Goal: Task Accomplishment & Management: Manage account settings

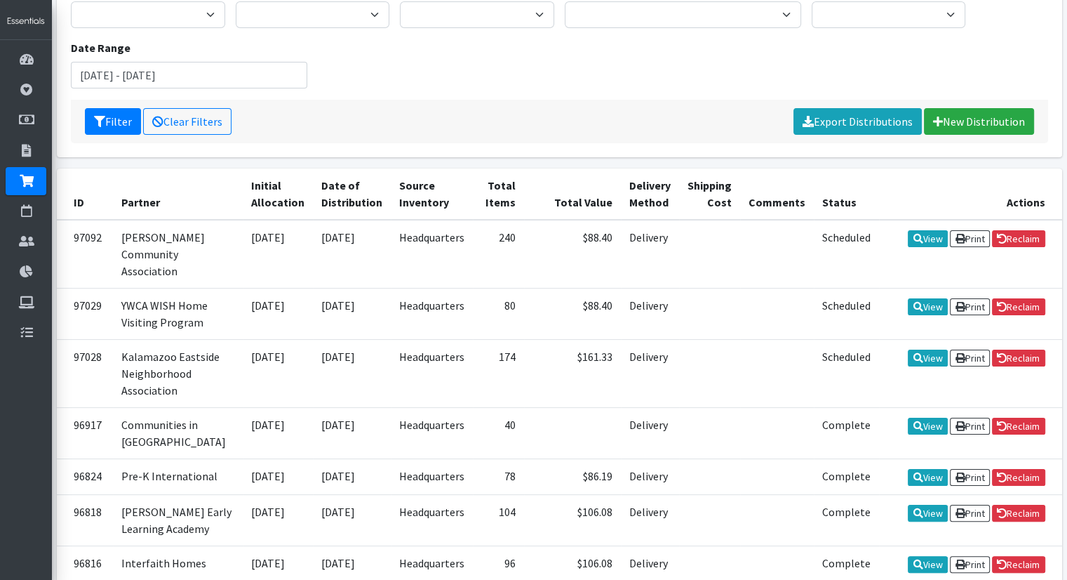
scroll to position [163, 0]
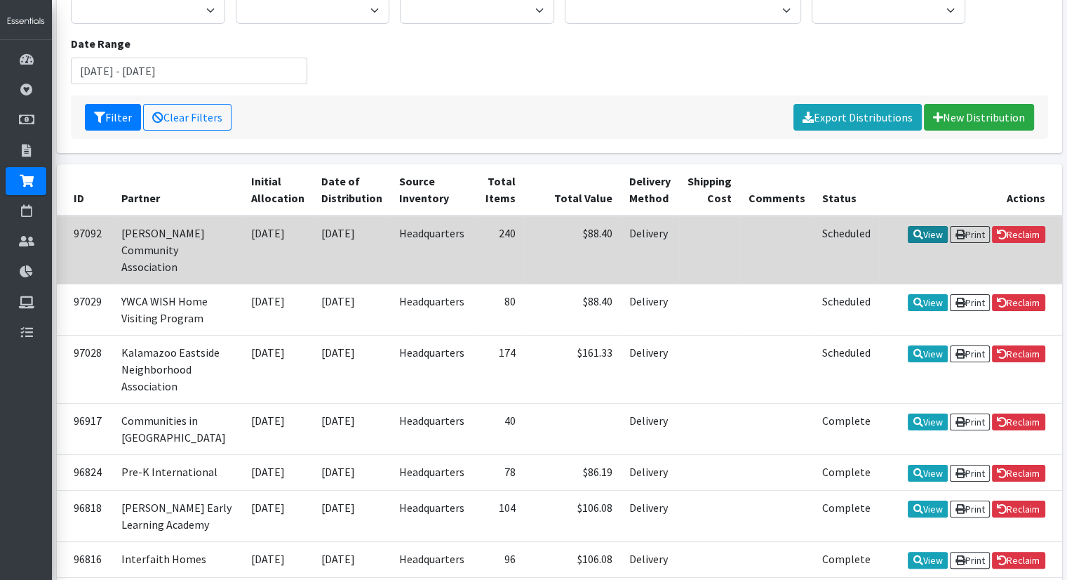
click at [922, 234] on link "View" at bounding box center [928, 234] width 40 height 17
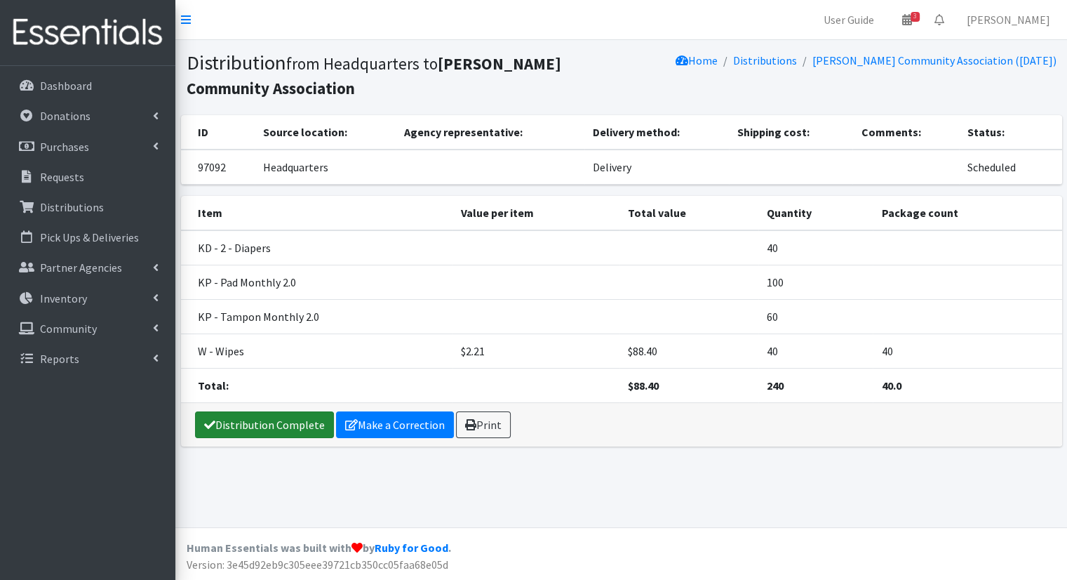
click at [298, 430] on link "Distribution Complete" at bounding box center [264, 424] width 139 height 27
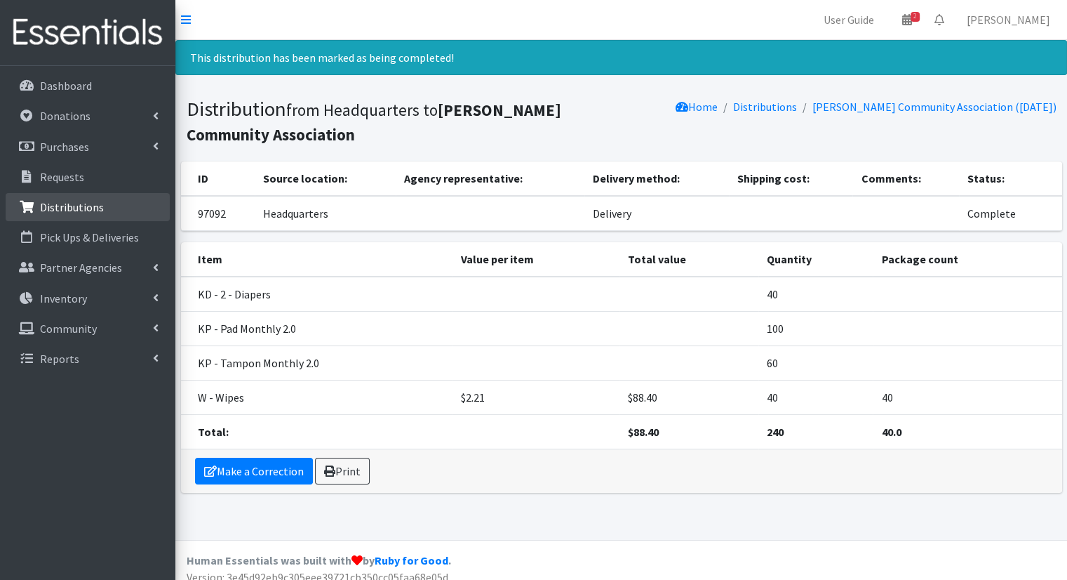
click at [104, 211] on link "Distributions" at bounding box center [88, 207] width 164 height 28
click at [127, 208] on link "Distributions" at bounding box center [88, 207] width 164 height 28
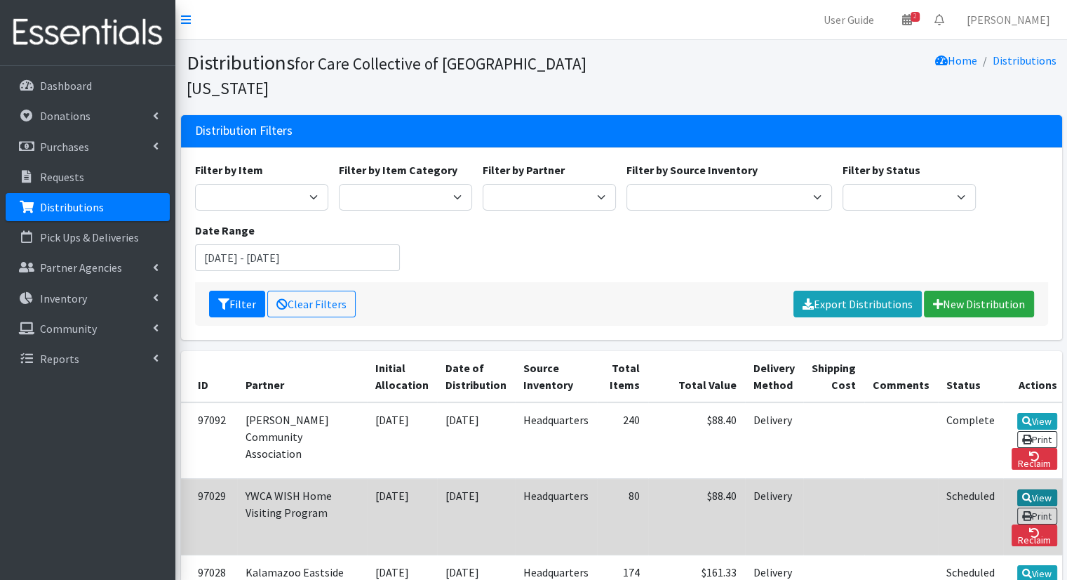
click at [1018, 489] on link "View" at bounding box center [1038, 497] width 40 height 17
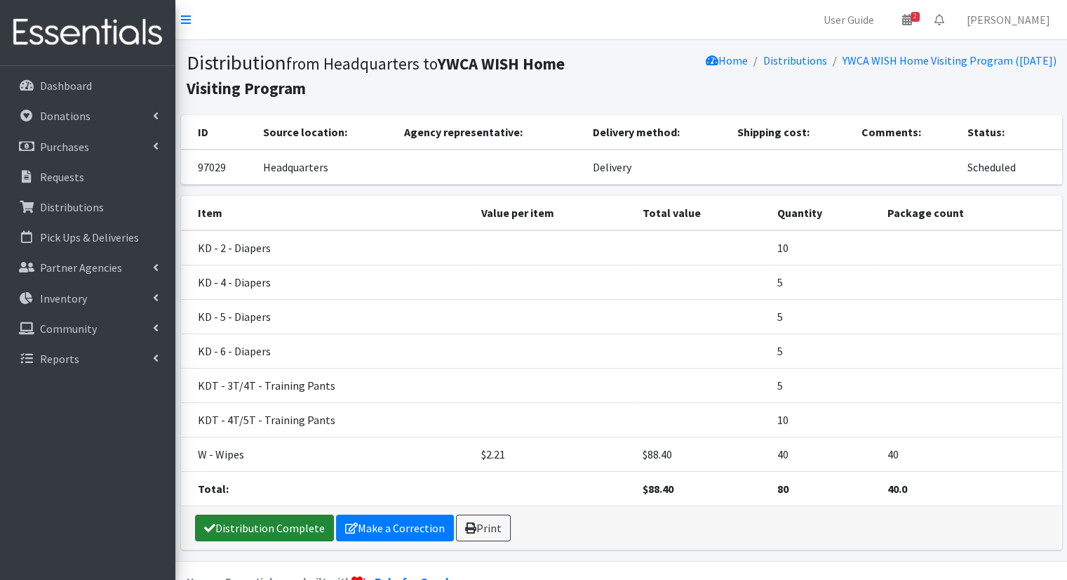
click at [289, 535] on link "Distribution Complete" at bounding box center [264, 527] width 139 height 27
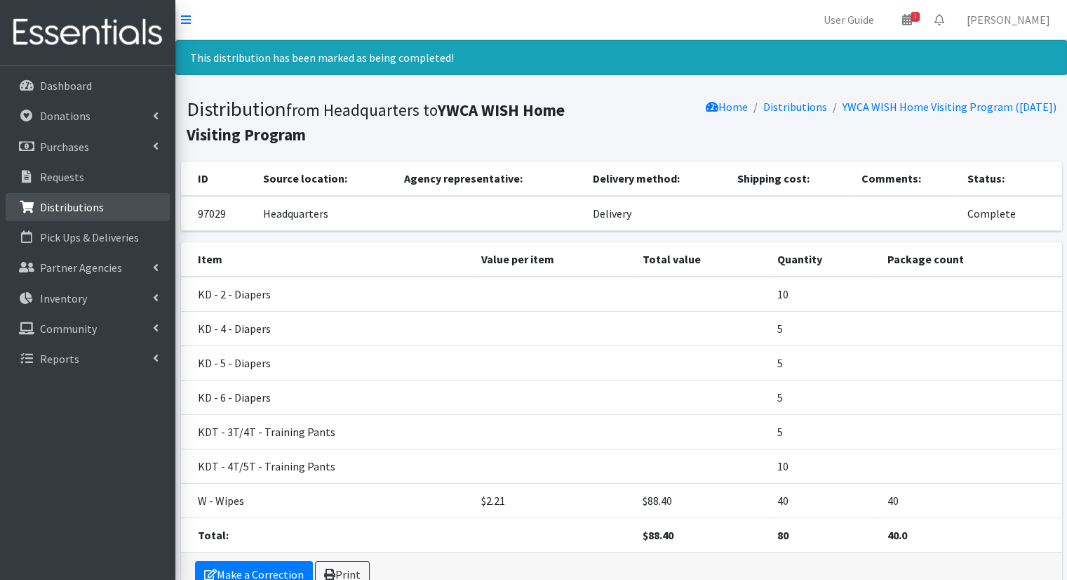
click at [120, 217] on link "Distributions" at bounding box center [88, 207] width 164 height 28
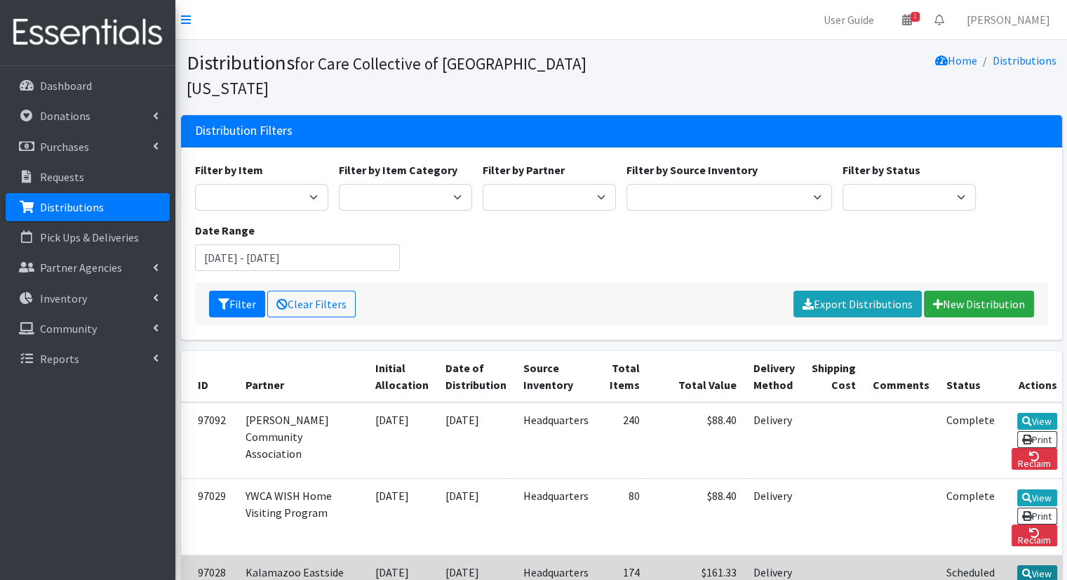
click at [1018, 565] on link "View" at bounding box center [1038, 573] width 40 height 17
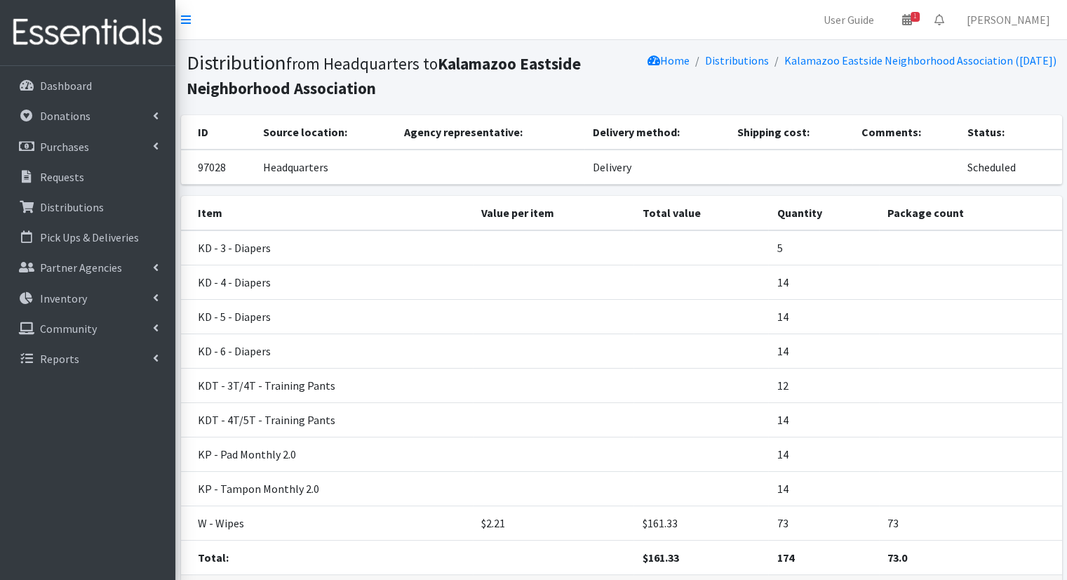
scroll to position [100, 0]
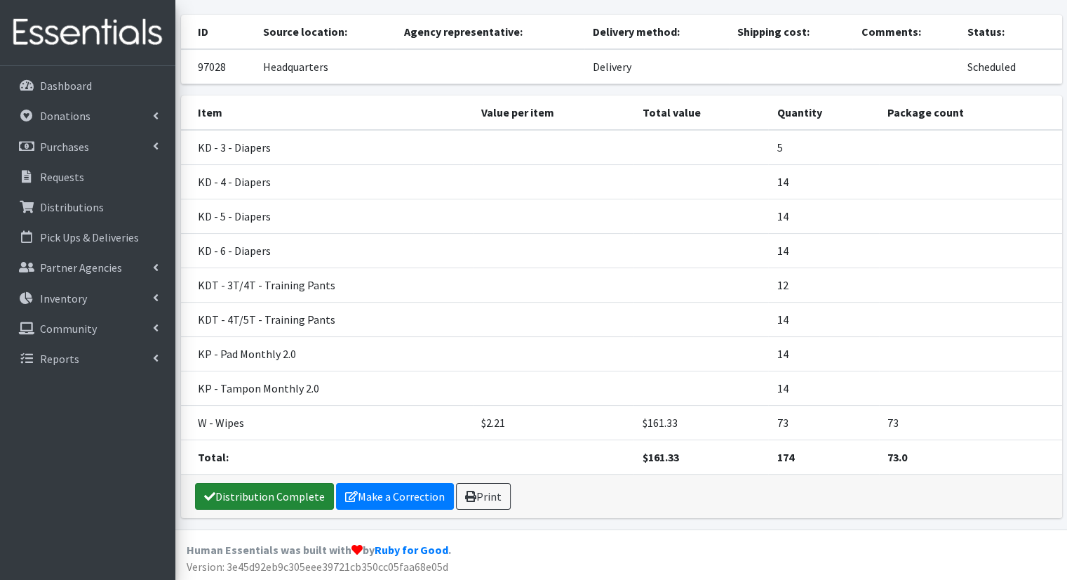
click at [247, 505] on link "Distribution Complete" at bounding box center [264, 496] width 139 height 27
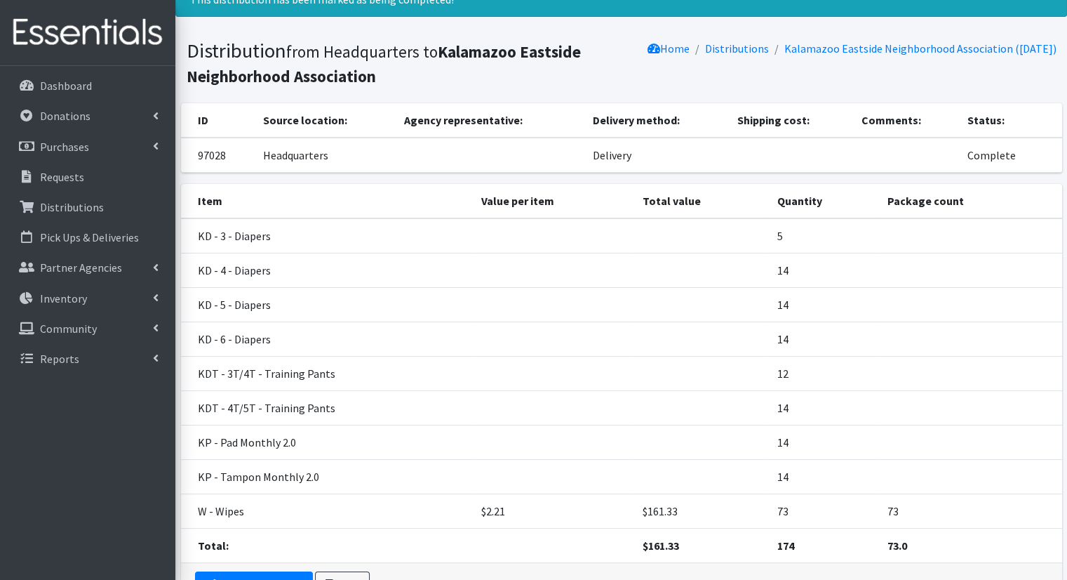
scroll to position [0, 0]
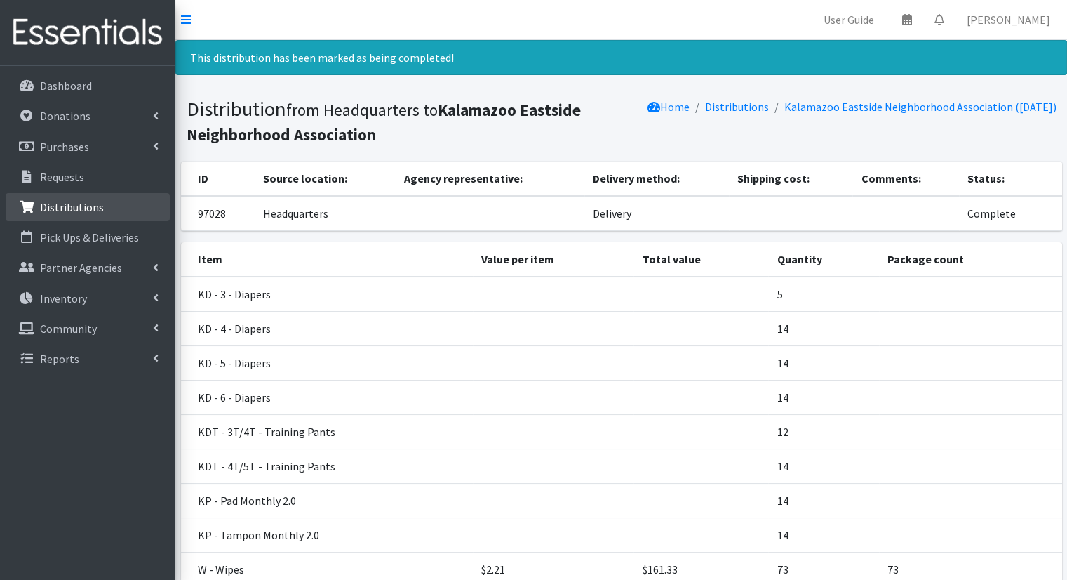
click at [99, 220] on link "Distributions" at bounding box center [88, 207] width 164 height 28
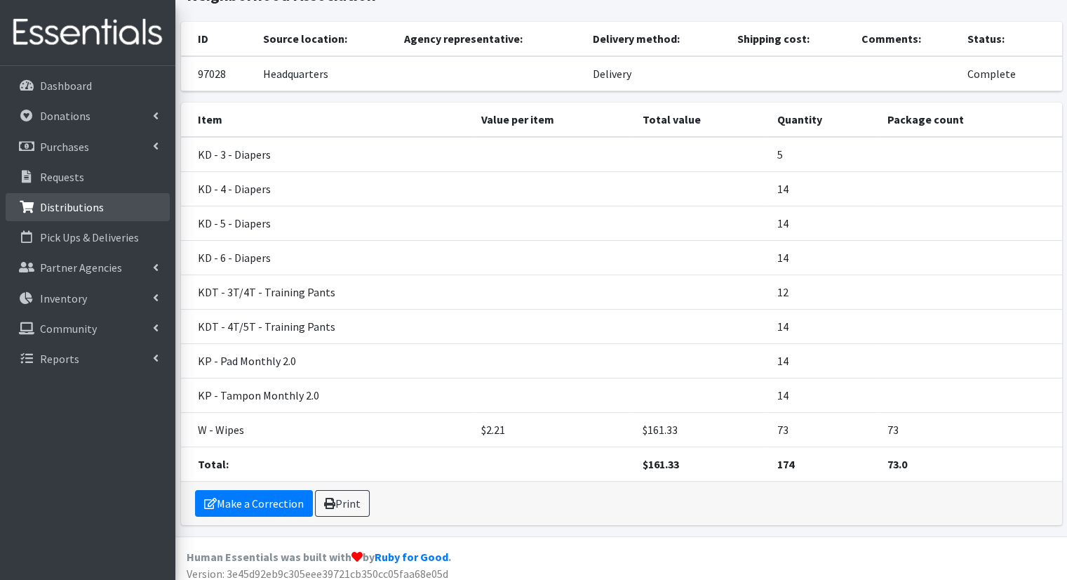
scroll to position [146, 0]
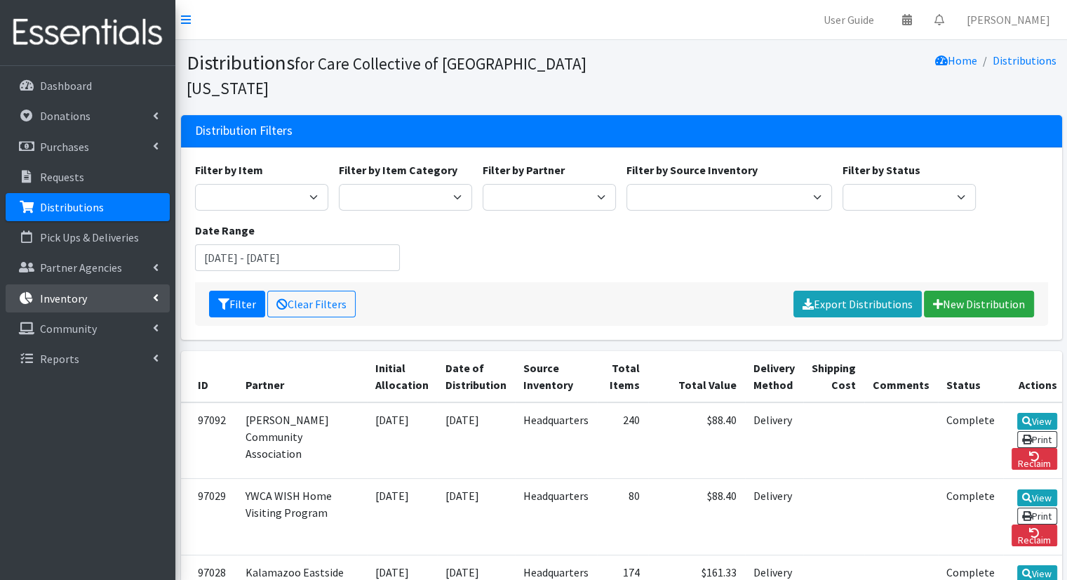
click at [110, 303] on link "Inventory" at bounding box center [88, 298] width 164 height 28
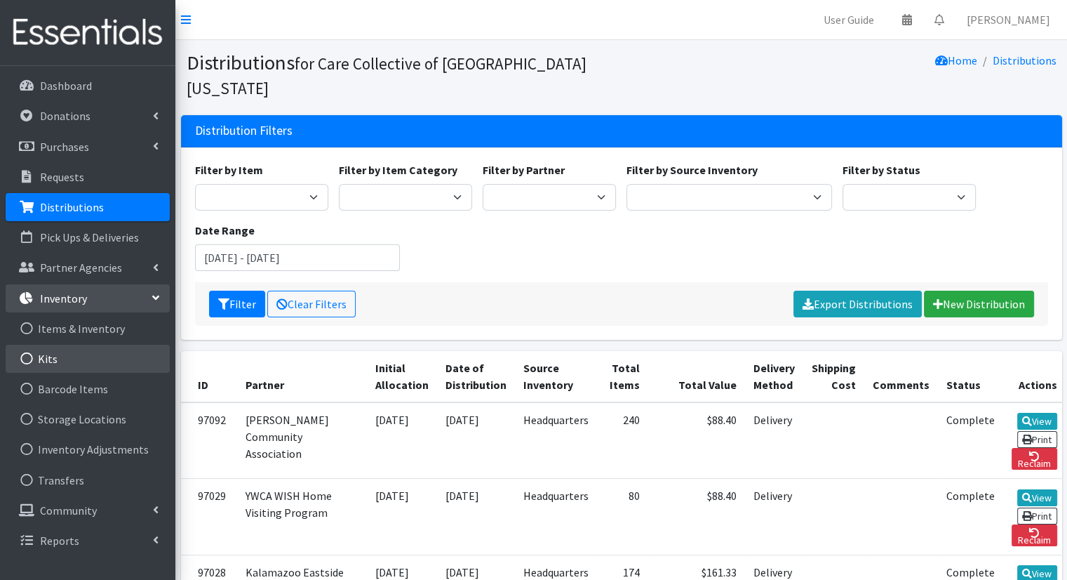
click at [98, 368] on link "Kits" at bounding box center [88, 359] width 164 height 28
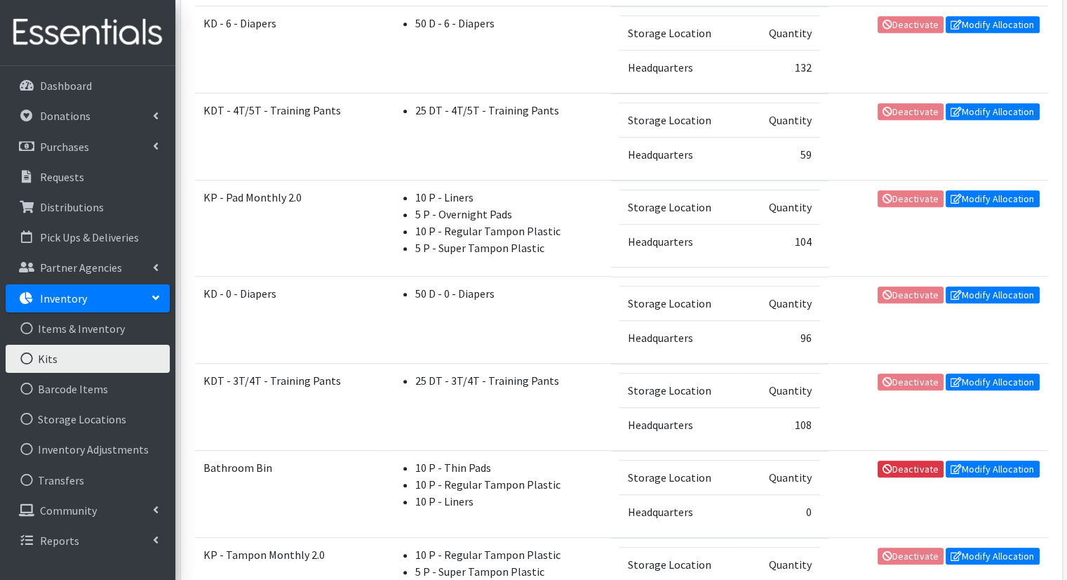
scroll to position [746, 0]
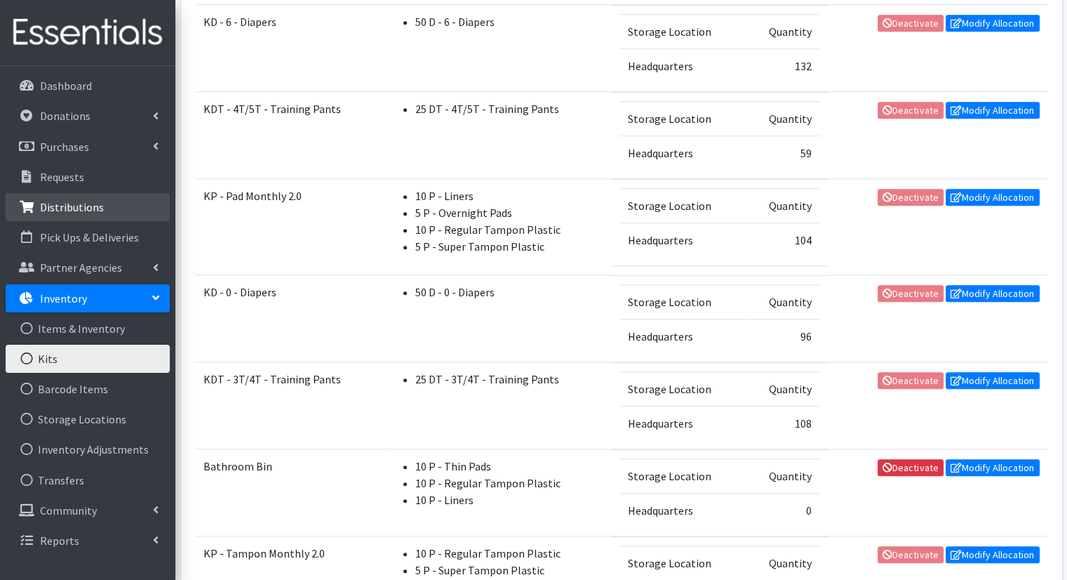
click at [112, 217] on link "Distributions" at bounding box center [88, 207] width 164 height 28
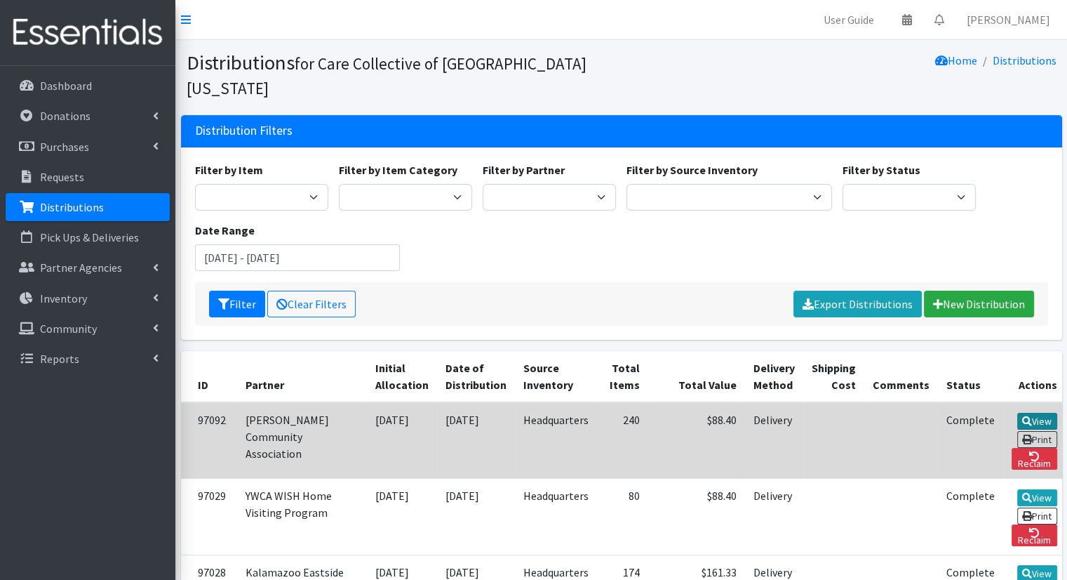
click at [1018, 413] on link "View" at bounding box center [1038, 421] width 40 height 17
